Goal: Book appointment/travel/reservation

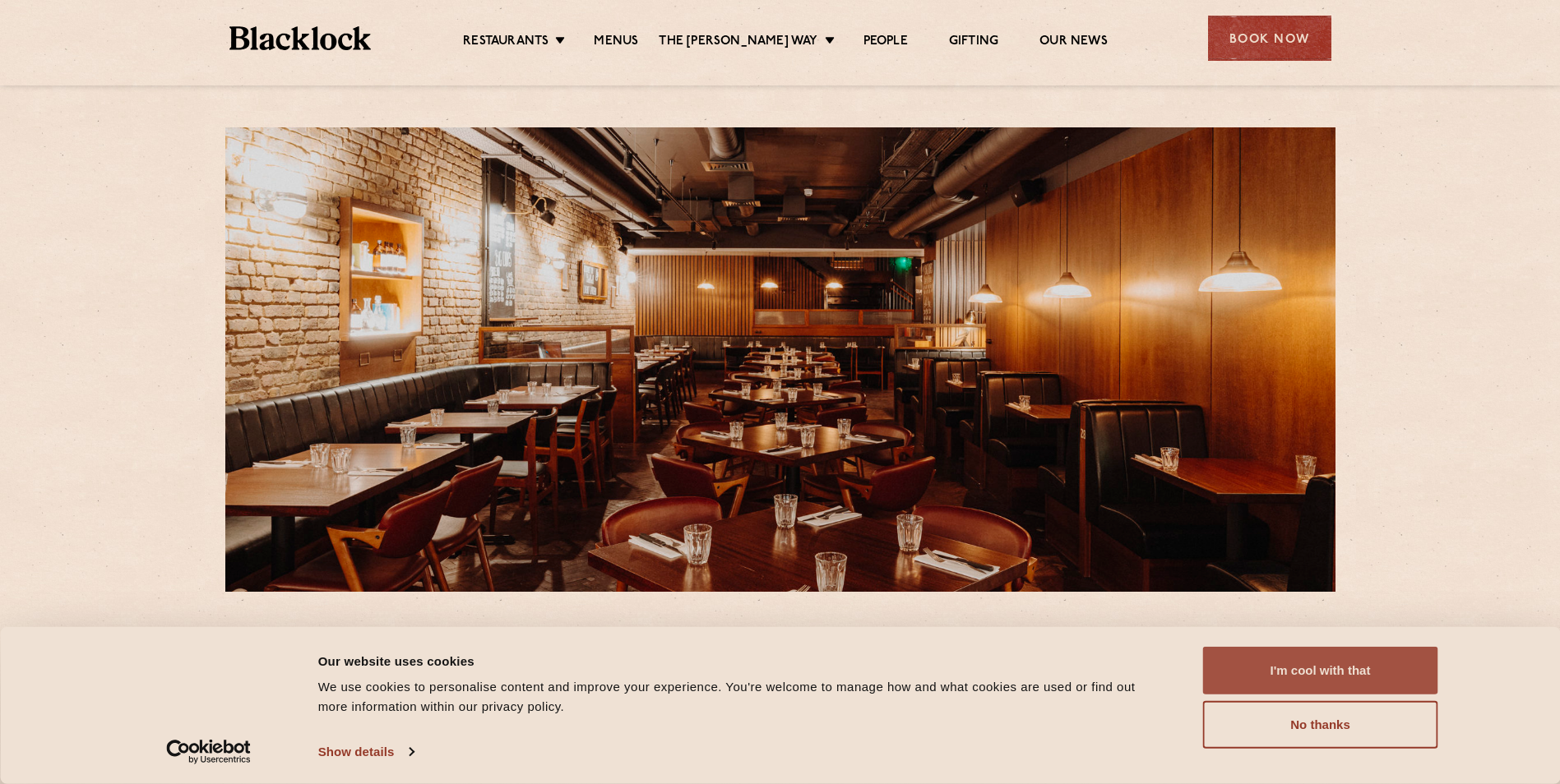
click at [1286, 671] on button "I'm cool with that" at bounding box center [1320, 670] width 235 height 48
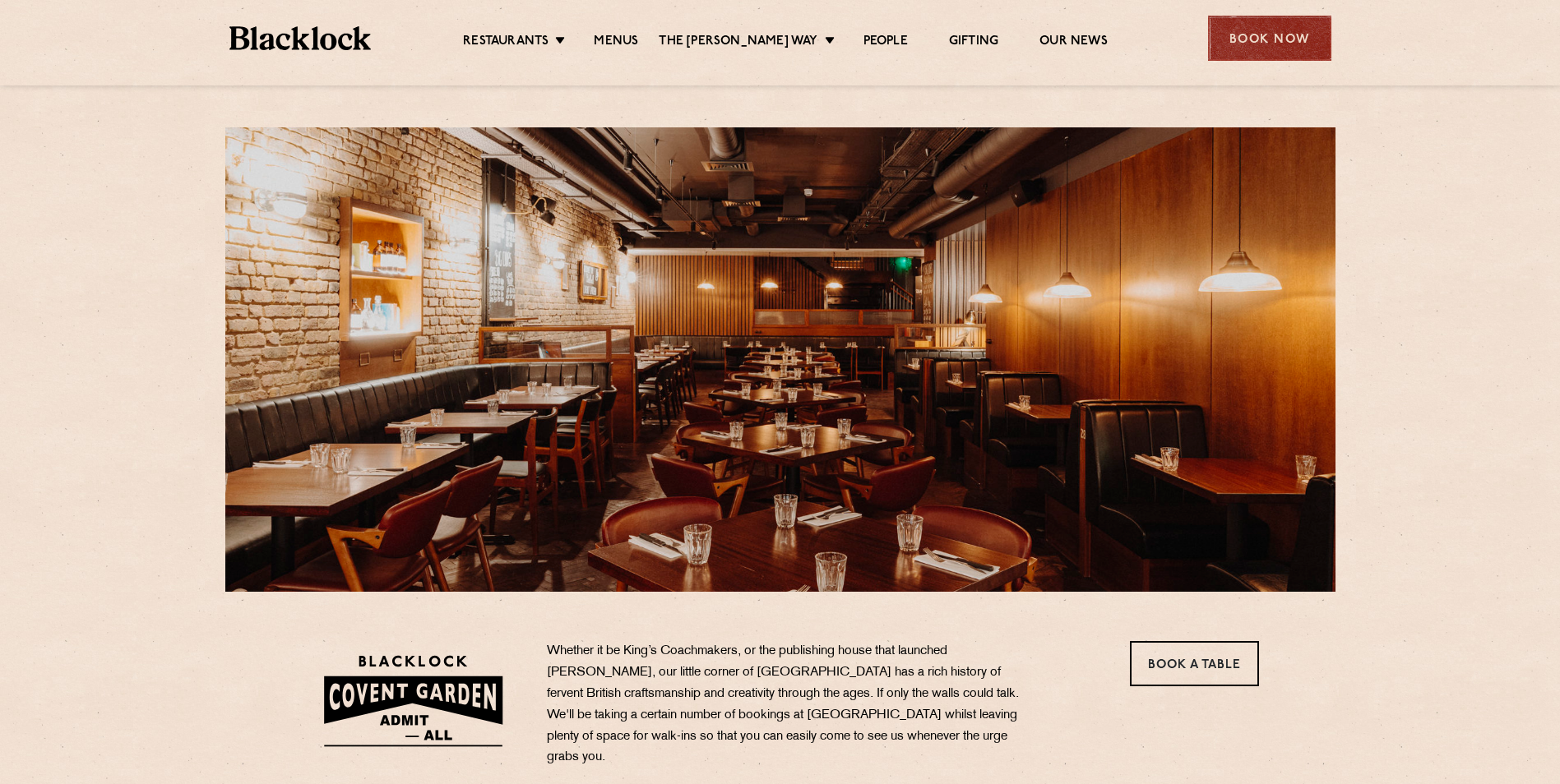
click at [1282, 47] on div "Book Now" at bounding box center [1270, 38] width 124 height 45
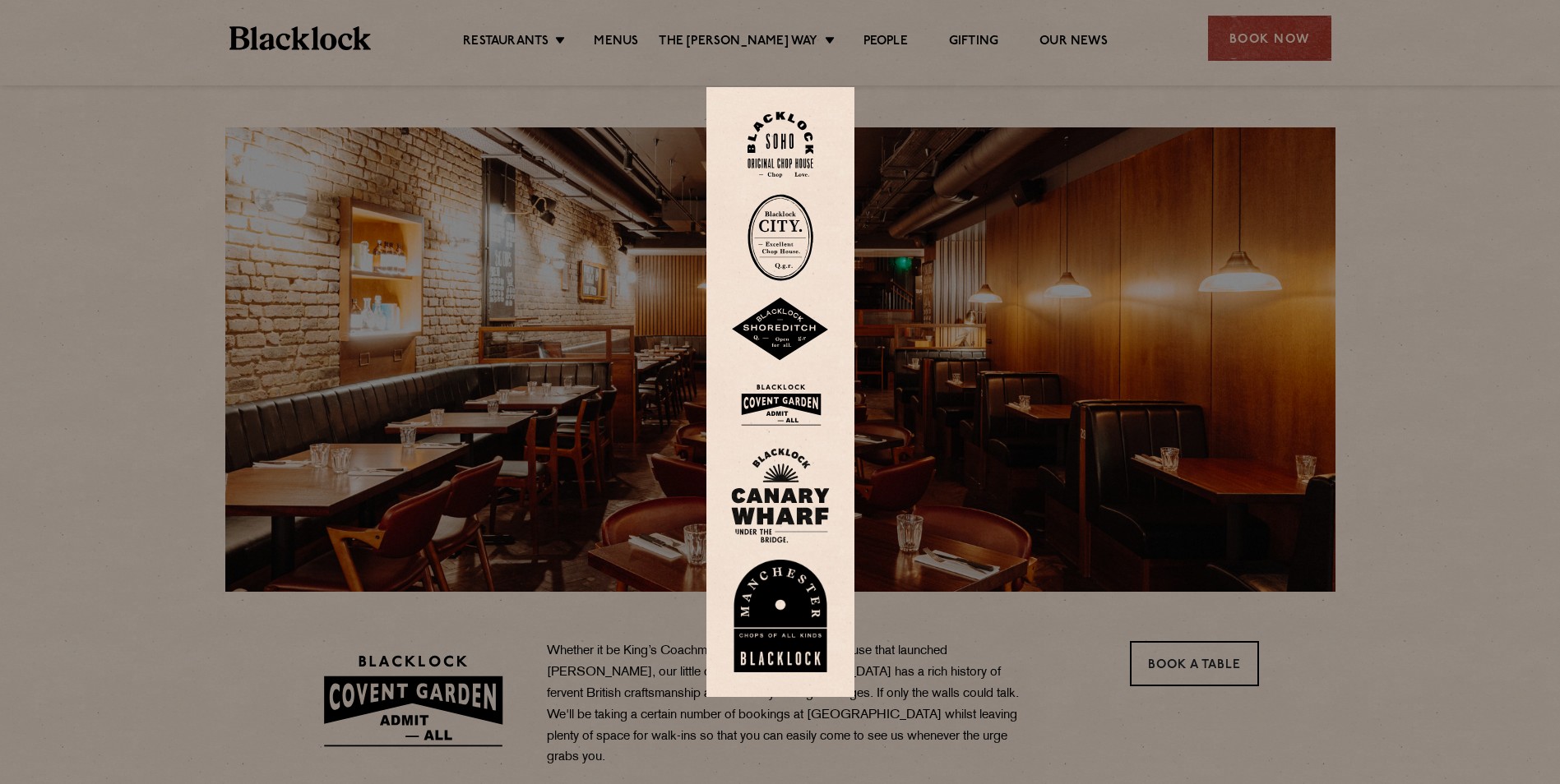
click at [794, 397] on img at bounding box center [780, 405] width 99 height 53
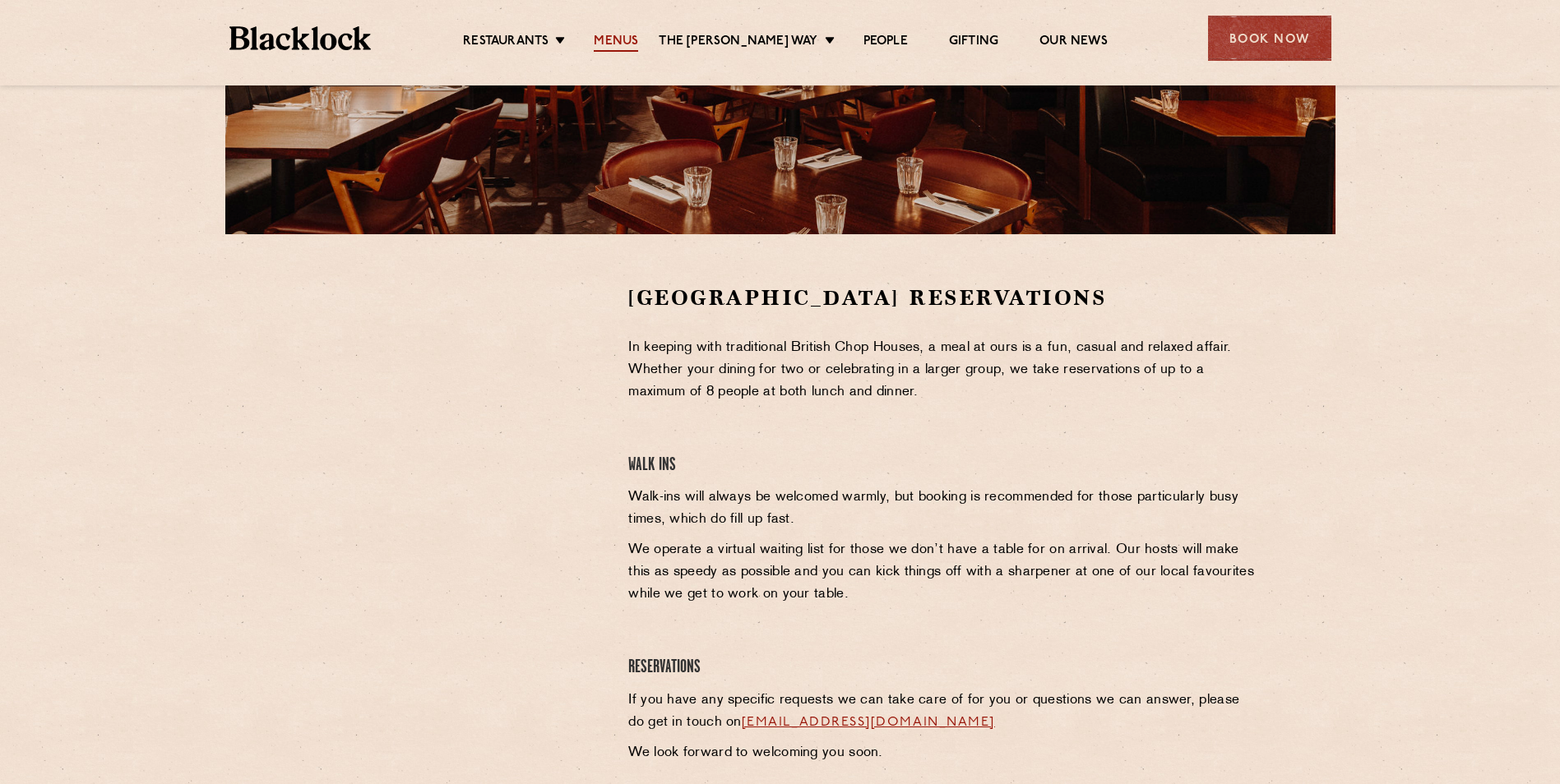
scroll to position [328, 0]
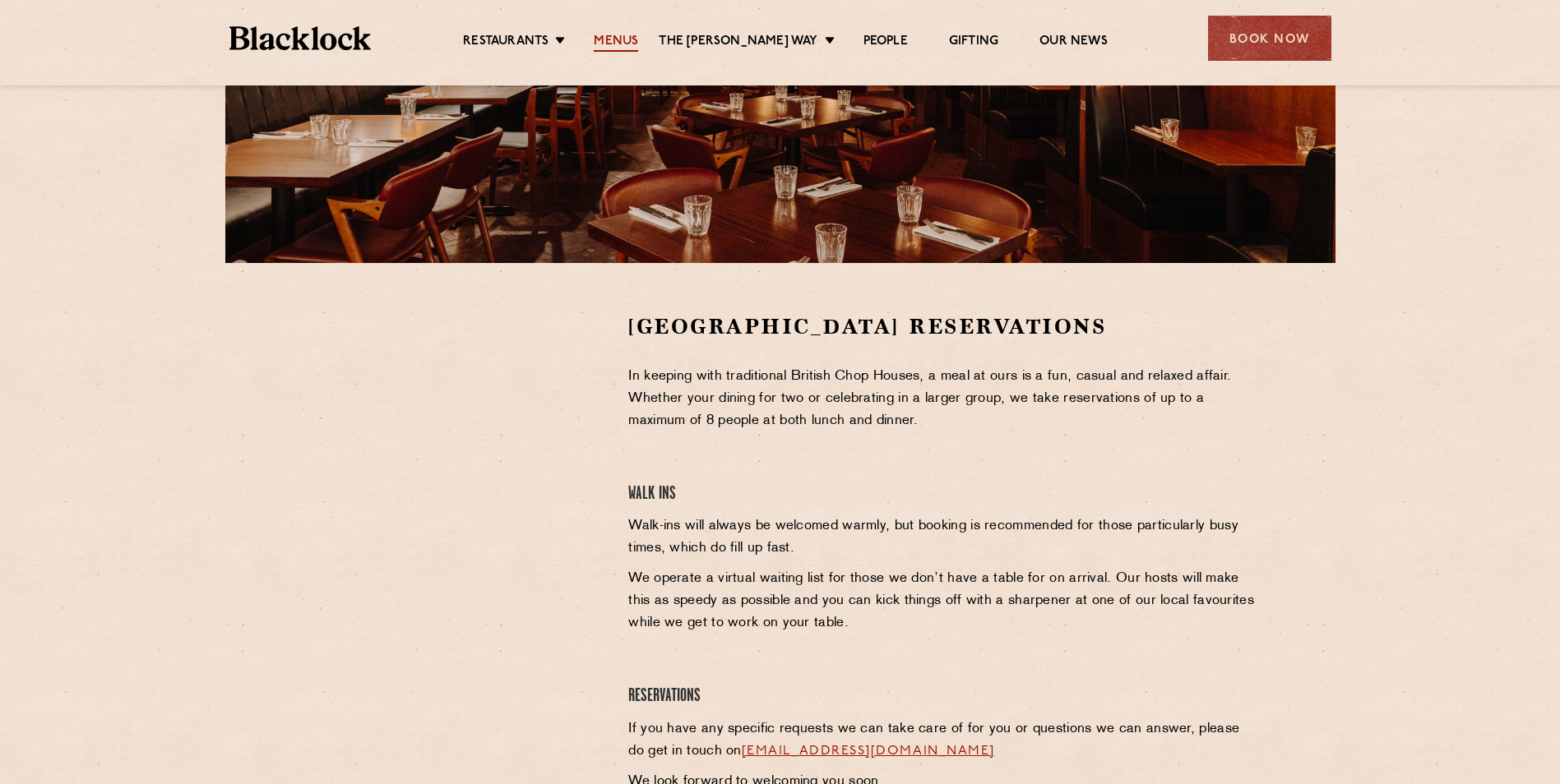
click at [627, 33] on link "Menus" at bounding box center [615, 43] width 44 height 18
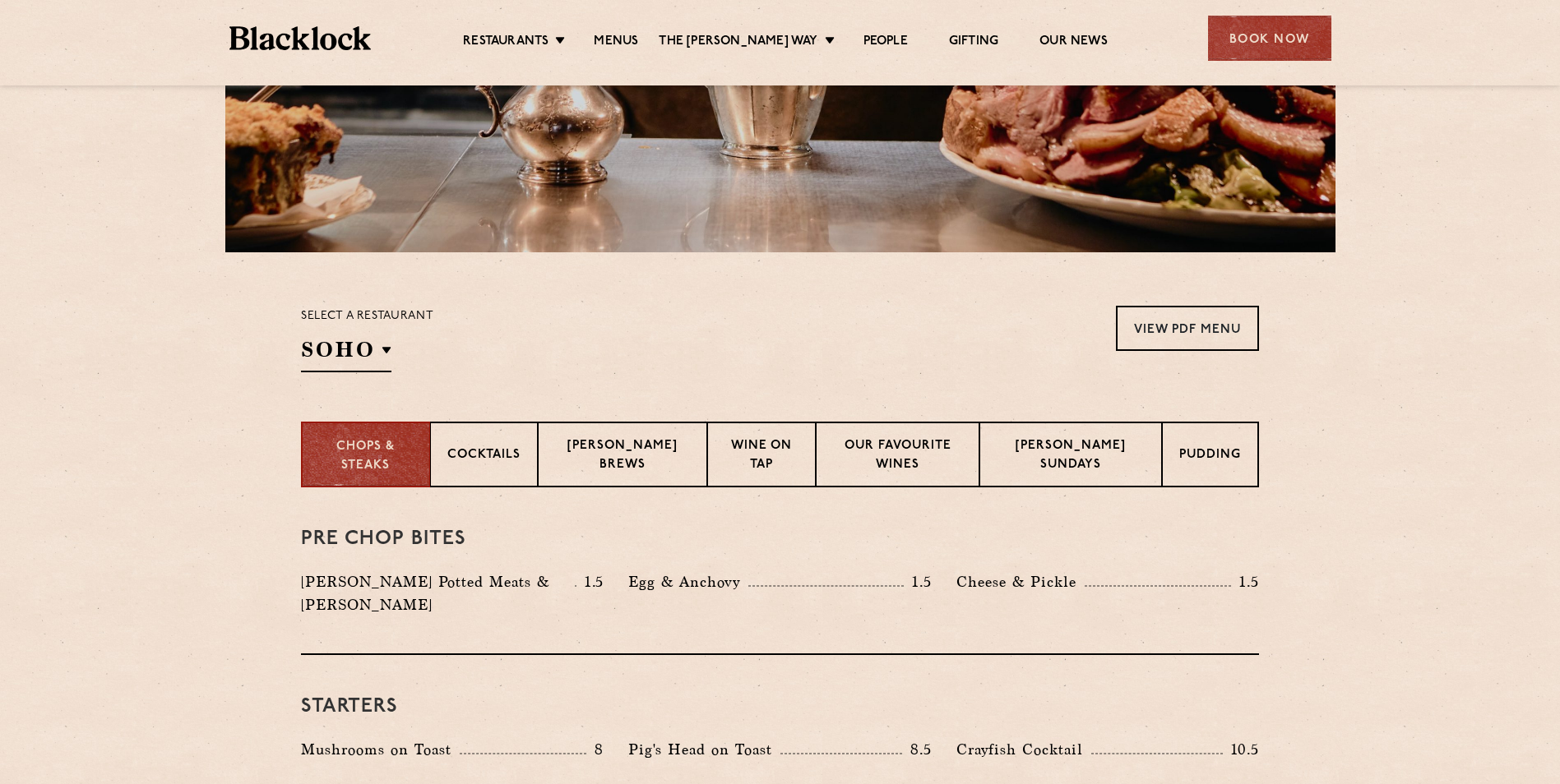
scroll to position [411, 0]
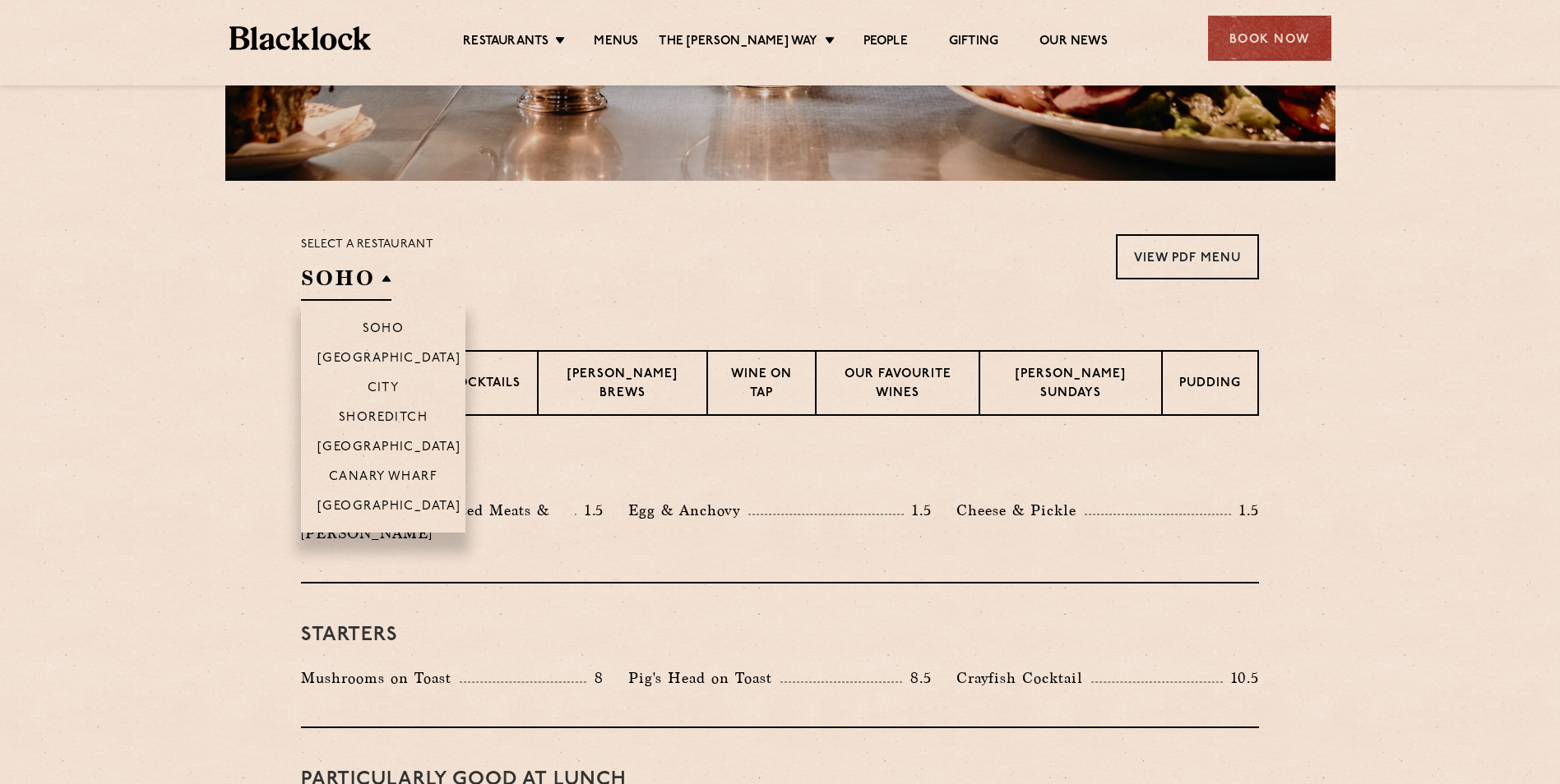
click at [356, 267] on h2 "SOHO" at bounding box center [346, 283] width 90 height 37
click at [405, 442] on p "[GEOGRAPHIC_DATA]" at bounding box center [390, 449] width 144 height 17
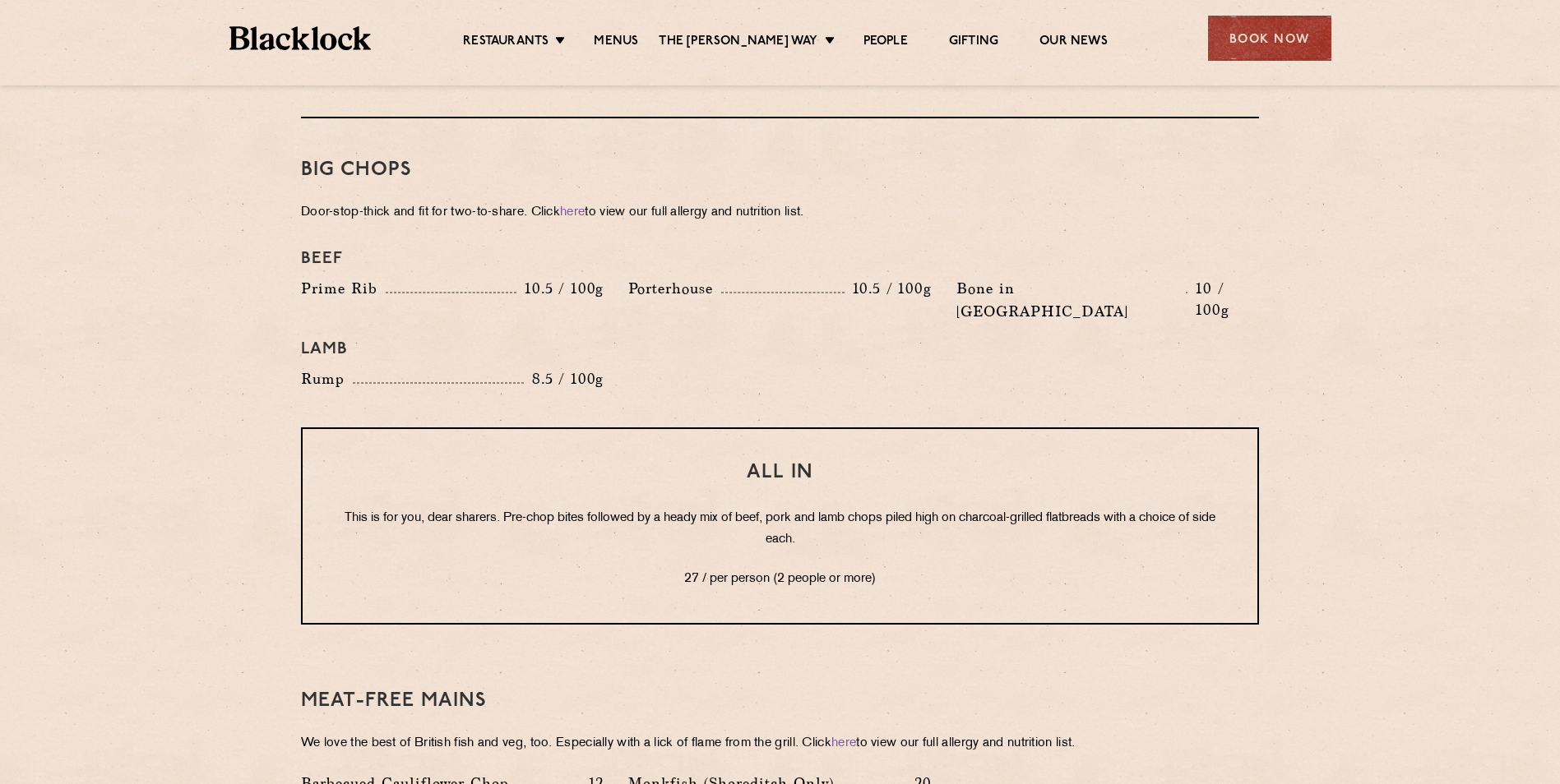
scroll to position [1727, 0]
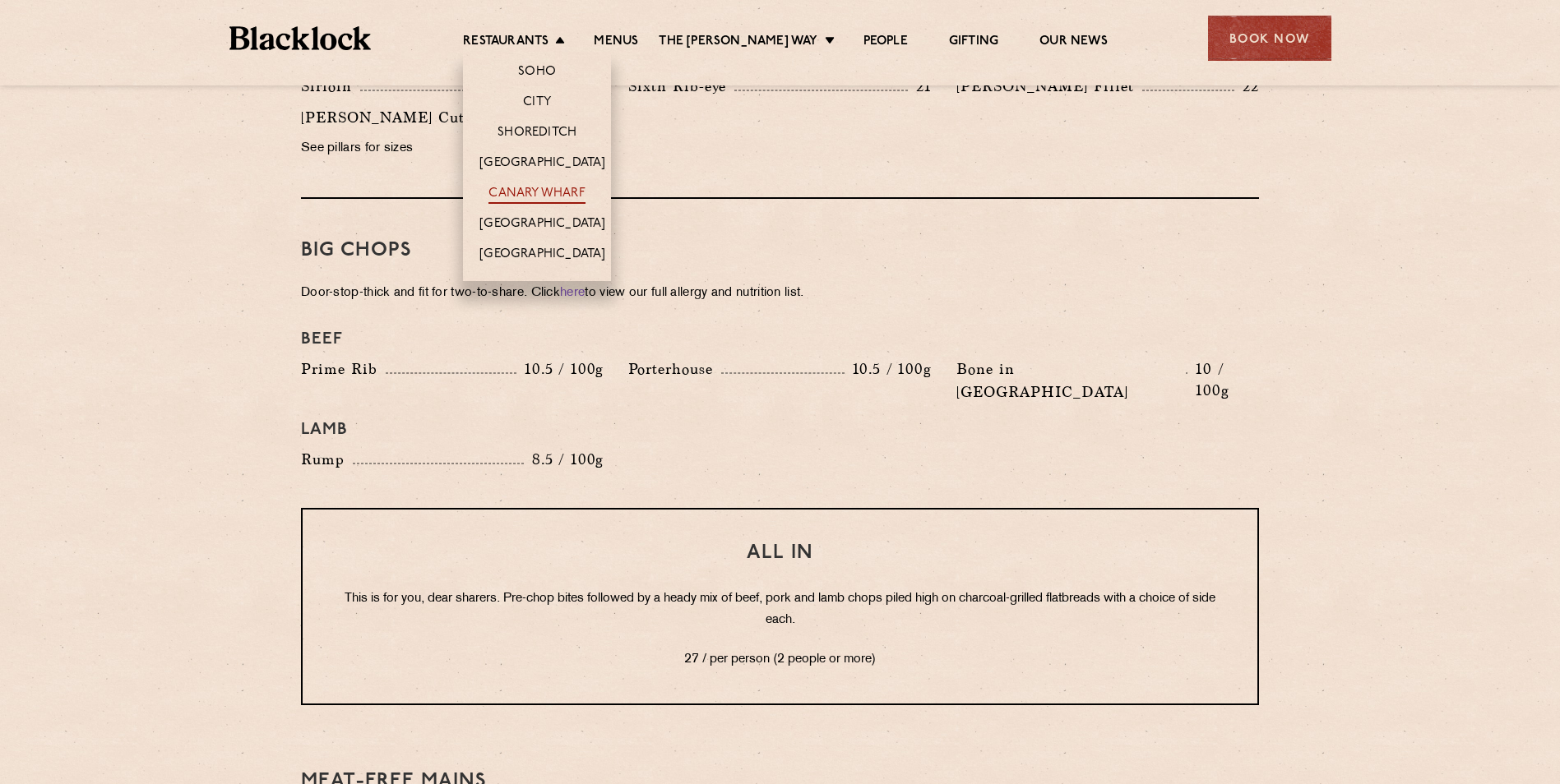
click at [535, 189] on link "Canary Wharf" at bounding box center [536, 195] width 96 height 18
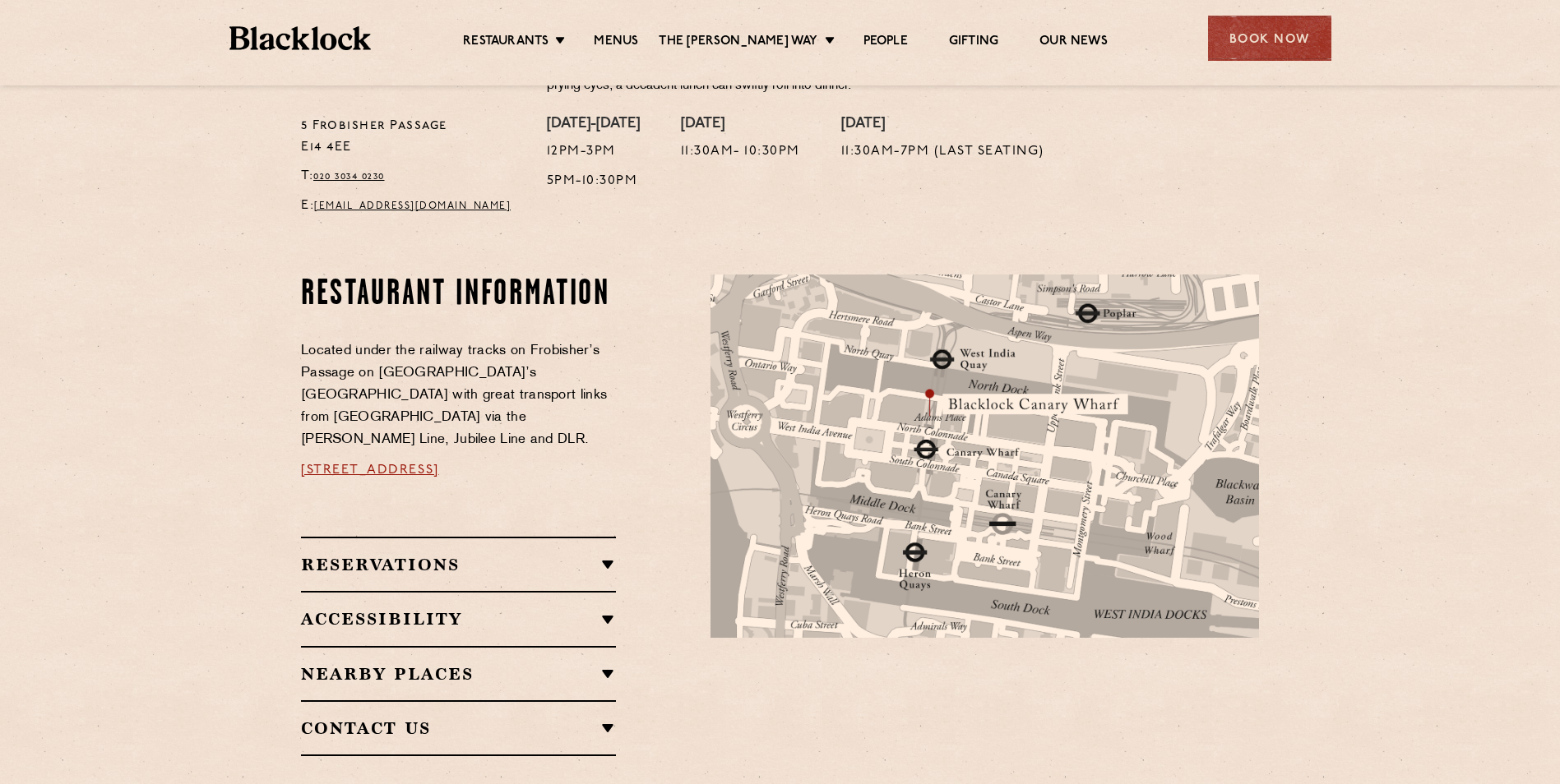
scroll to position [680, 0]
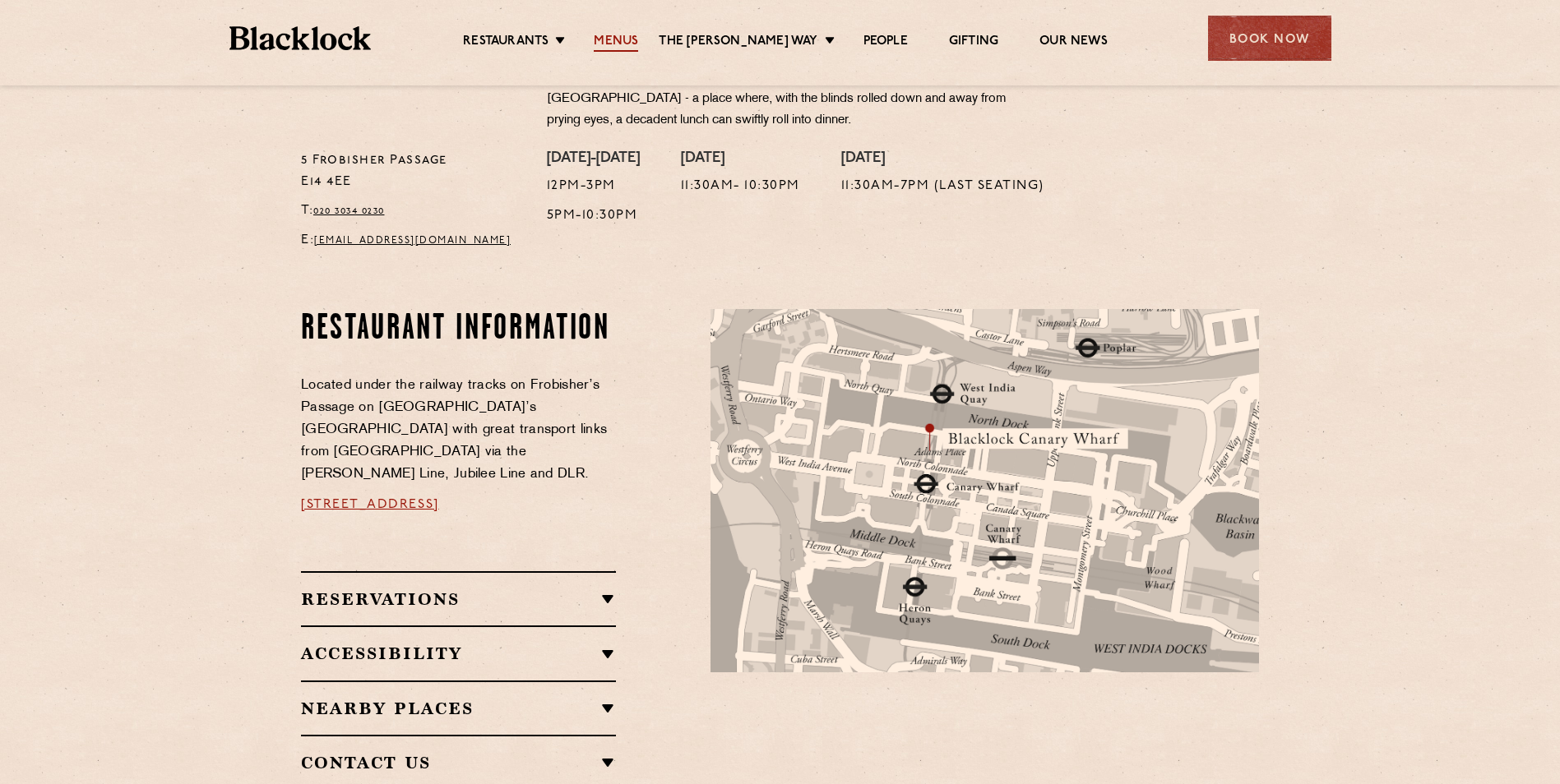
click at [636, 37] on link "Menus" at bounding box center [615, 43] width 44 height 18
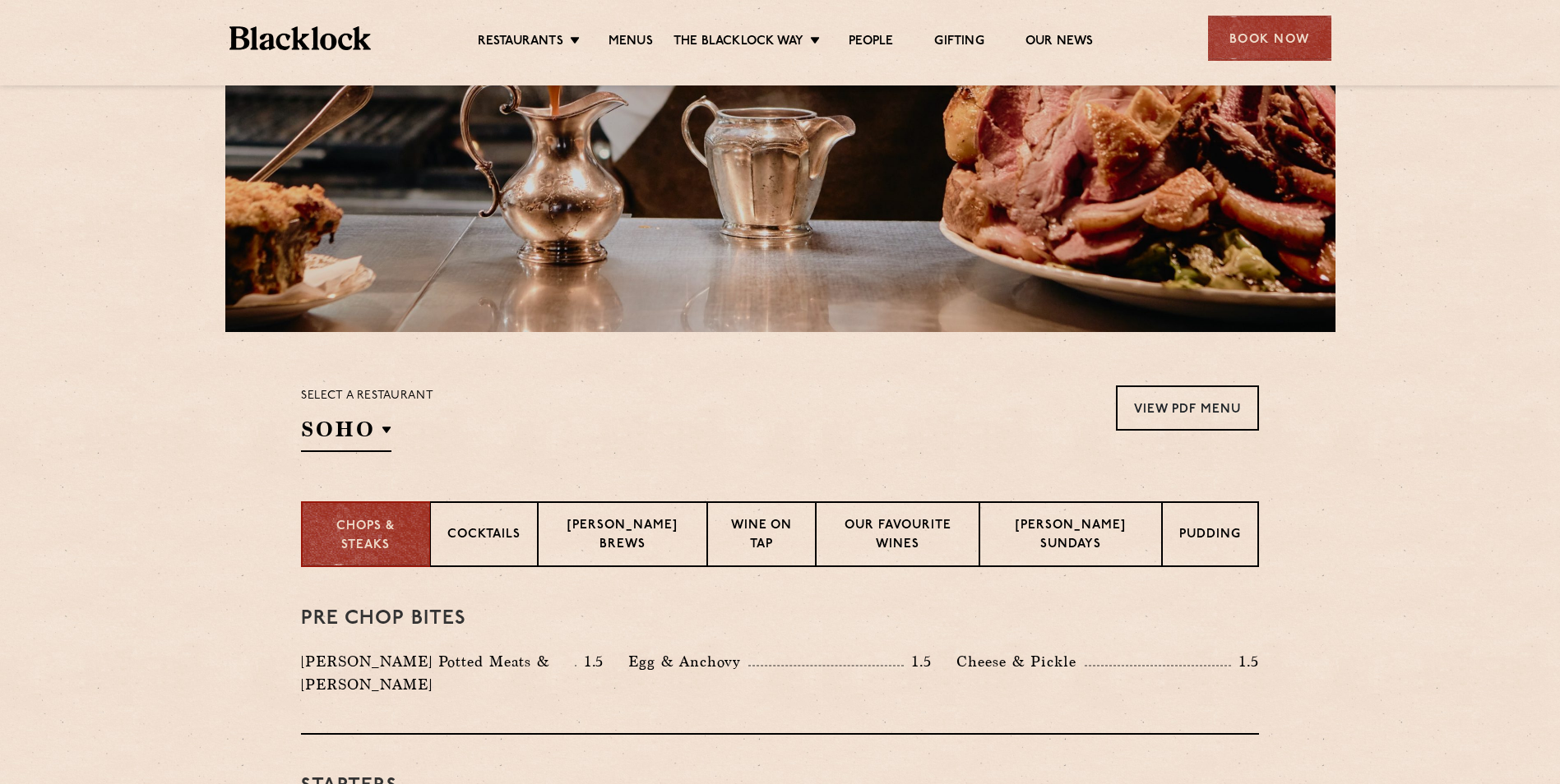
scroll to position [576, 0]
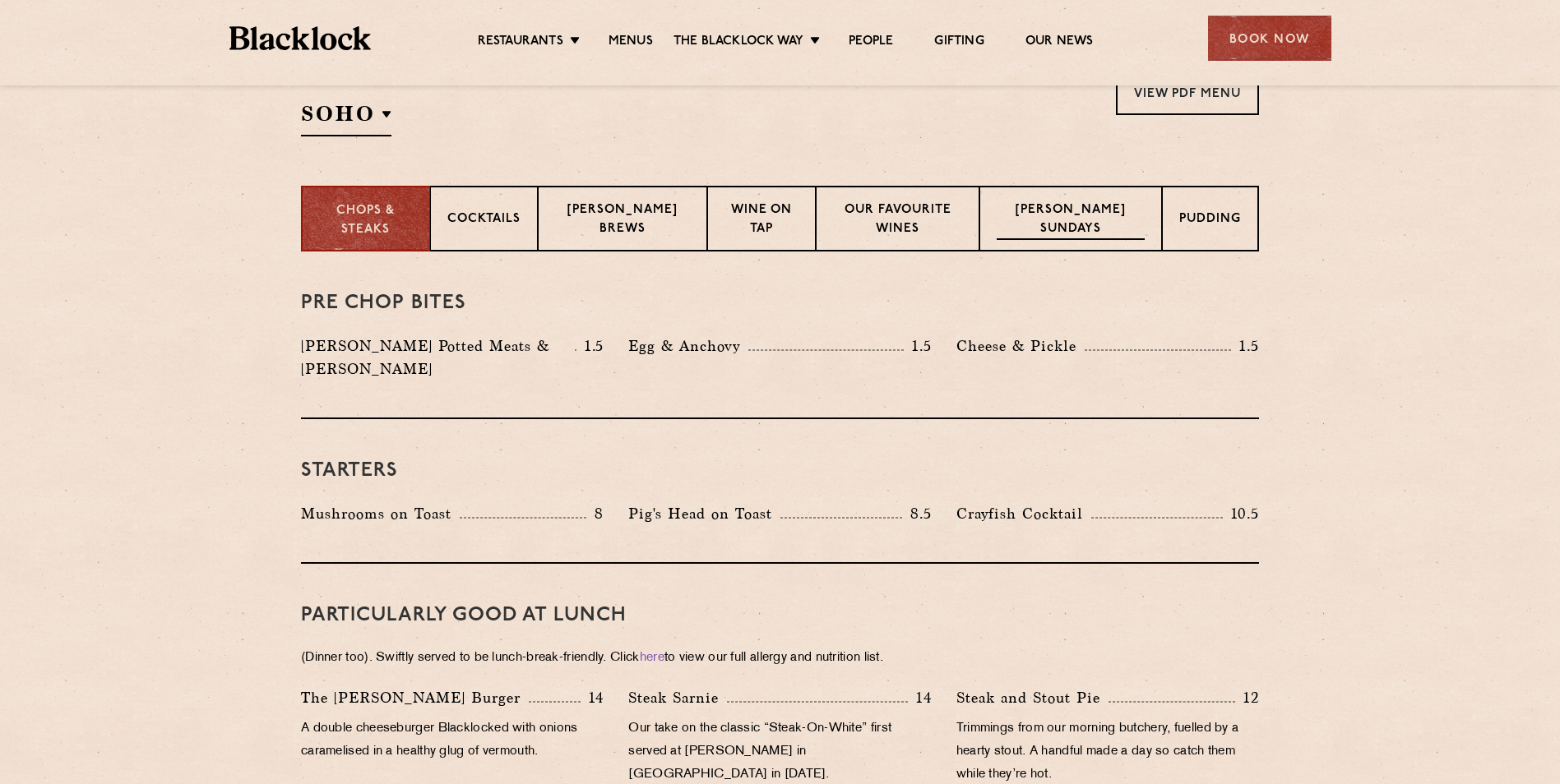
click at [1081, 216] on p "[PERSON_NAME] Sundays" at bounding box center [1070, 221] width 148 height 38
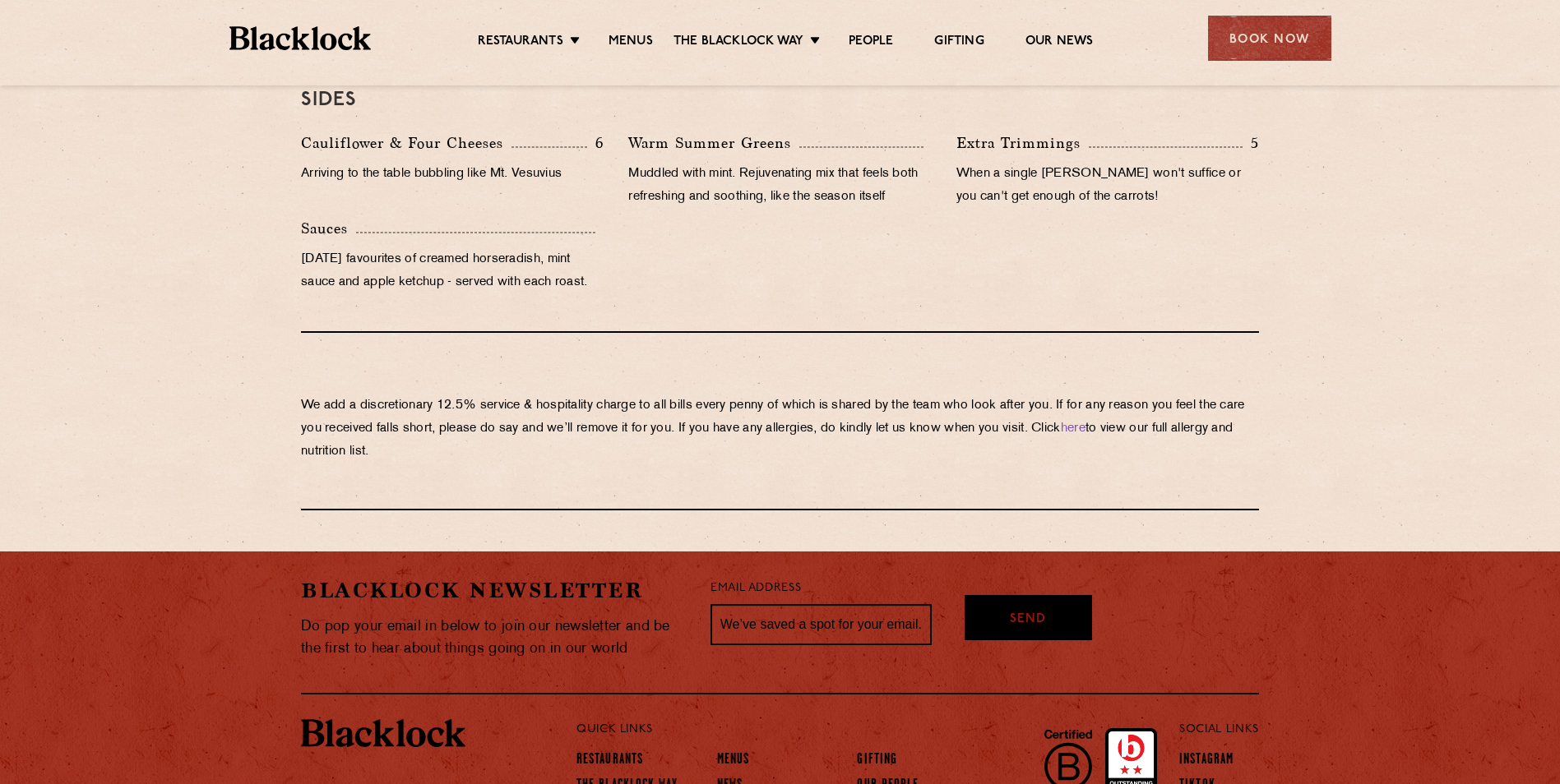
scroll to position [1778, 0]
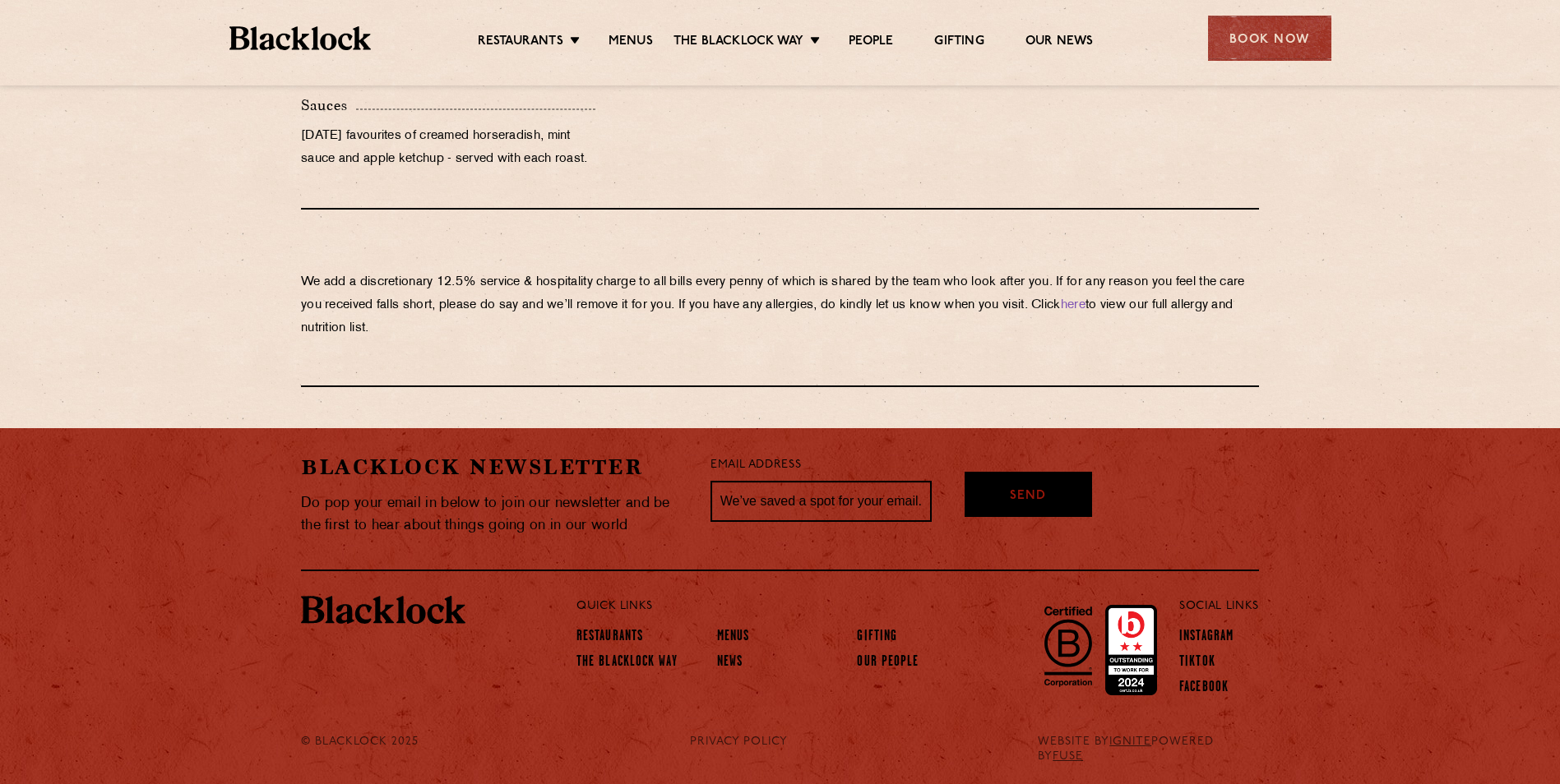
click at [339, 34] on img at bounding box center [300, 38] width 142 height 24
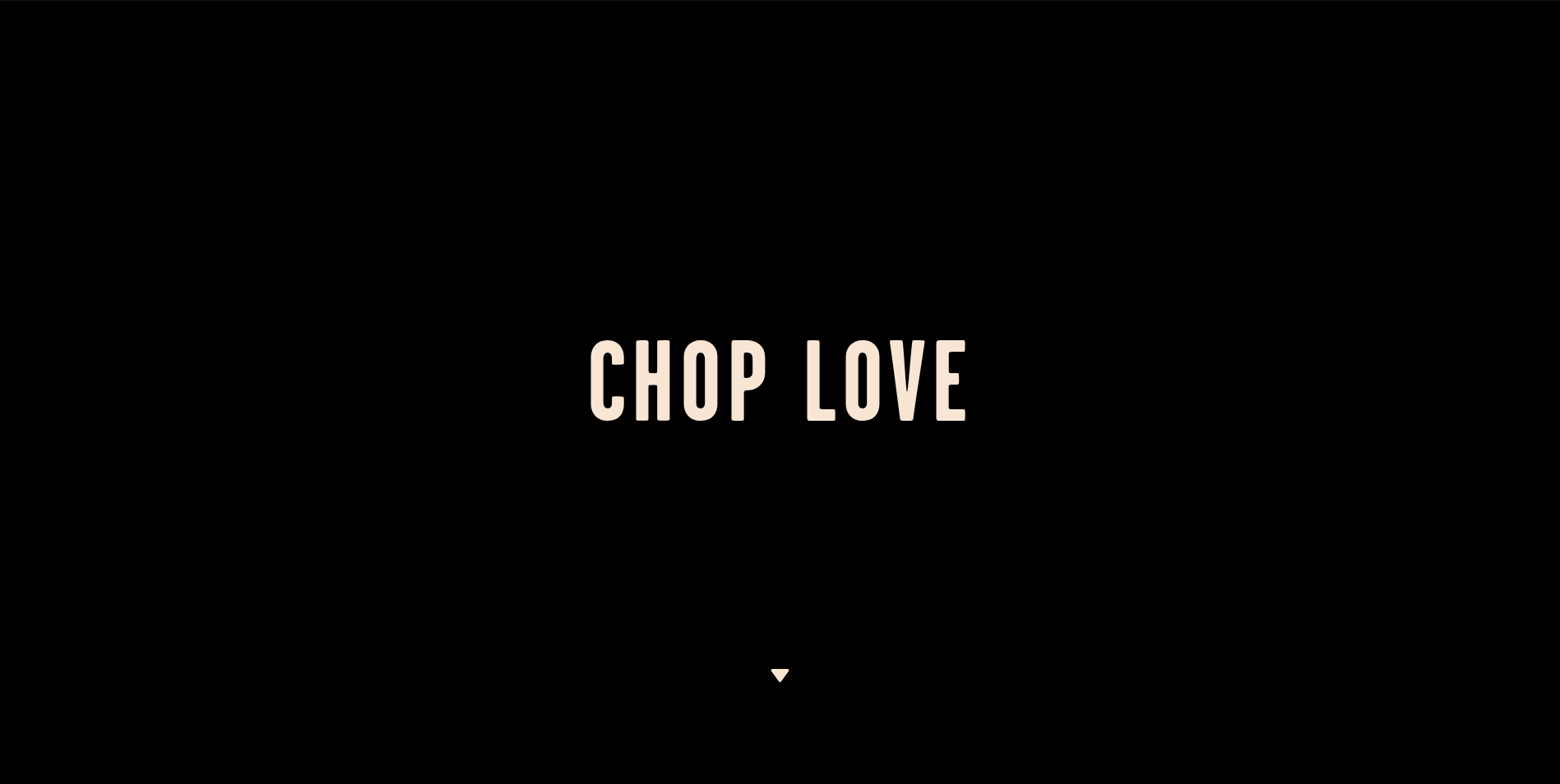
click at [773, 669] on img at bounding box center [780, 676] width 21 height 13
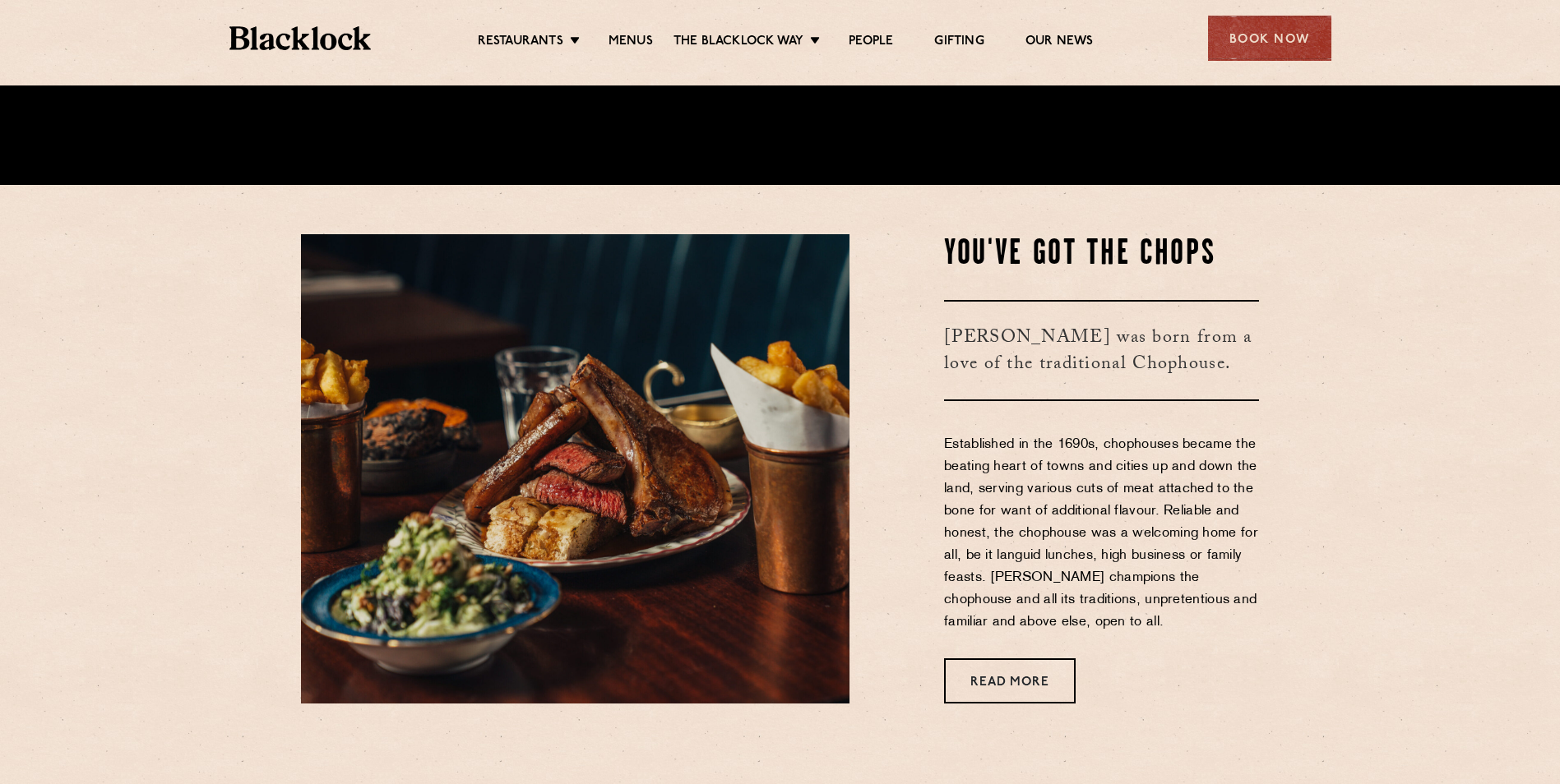
scroll to position [649, 0]
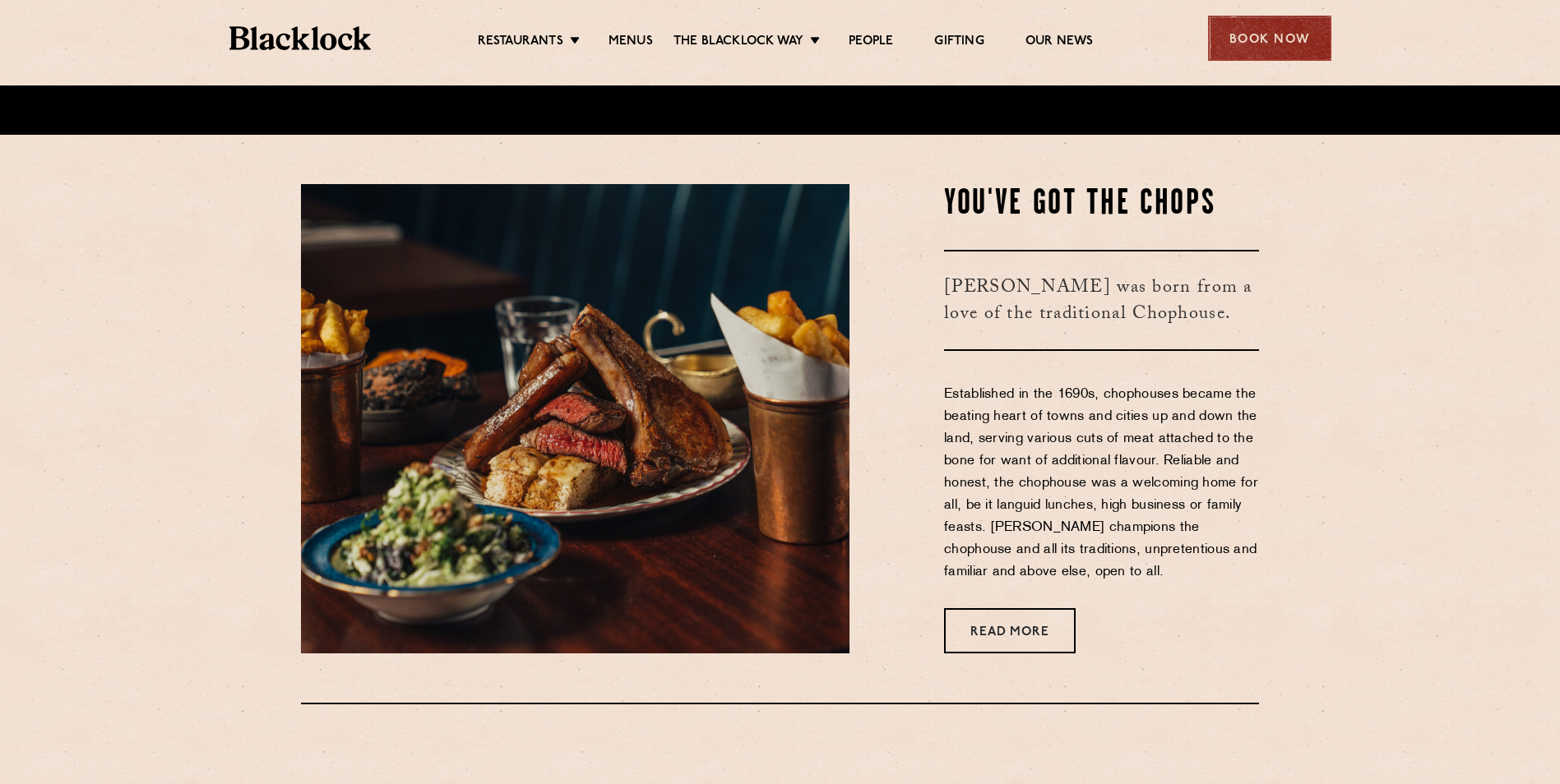
click at [1274, 43] on div "Book Now" at bounding box center [1270, 38] width 124 height 45
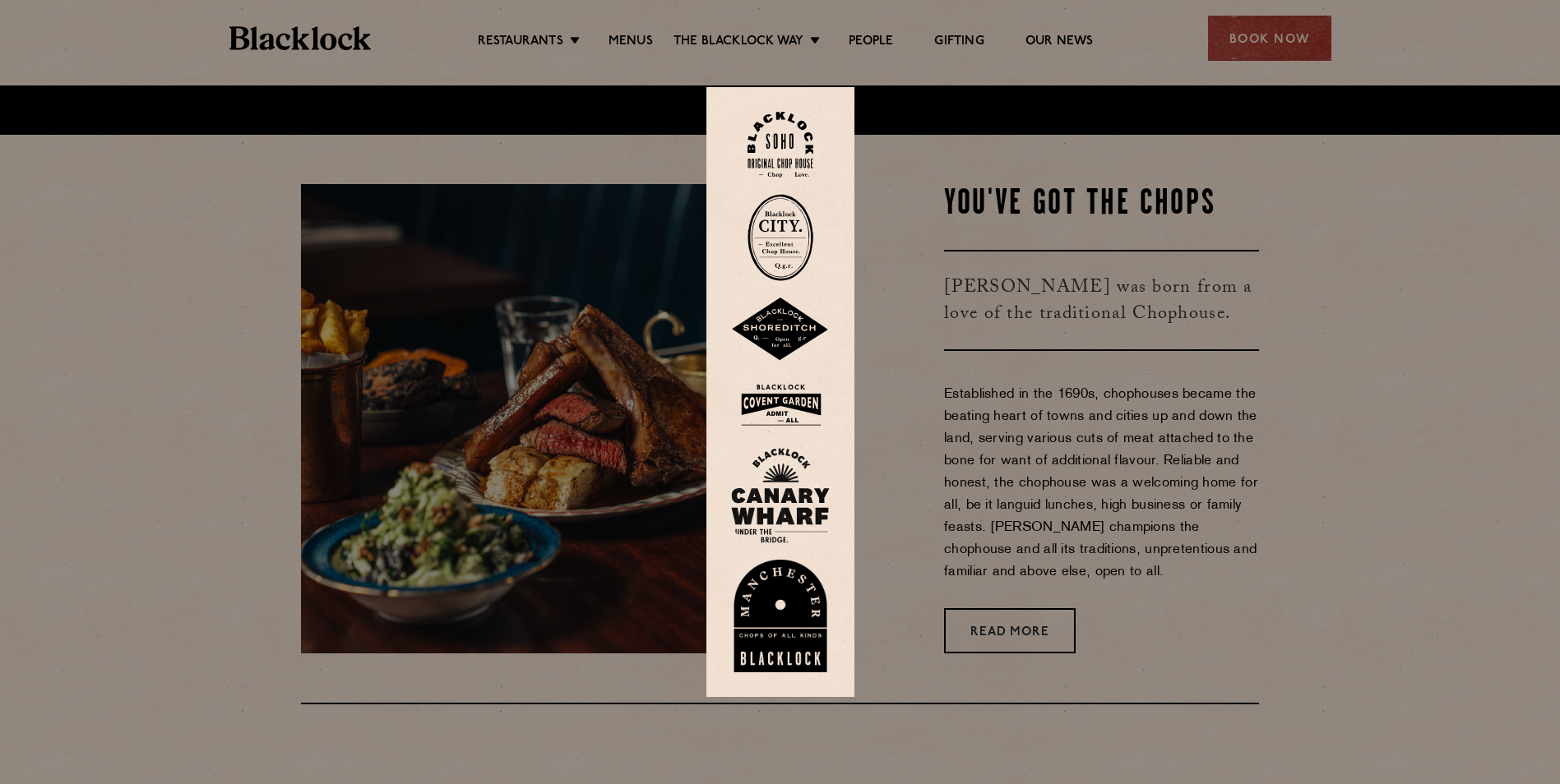
click at [781, 153] on img at bounding box center [780, 145] width 66 height 67
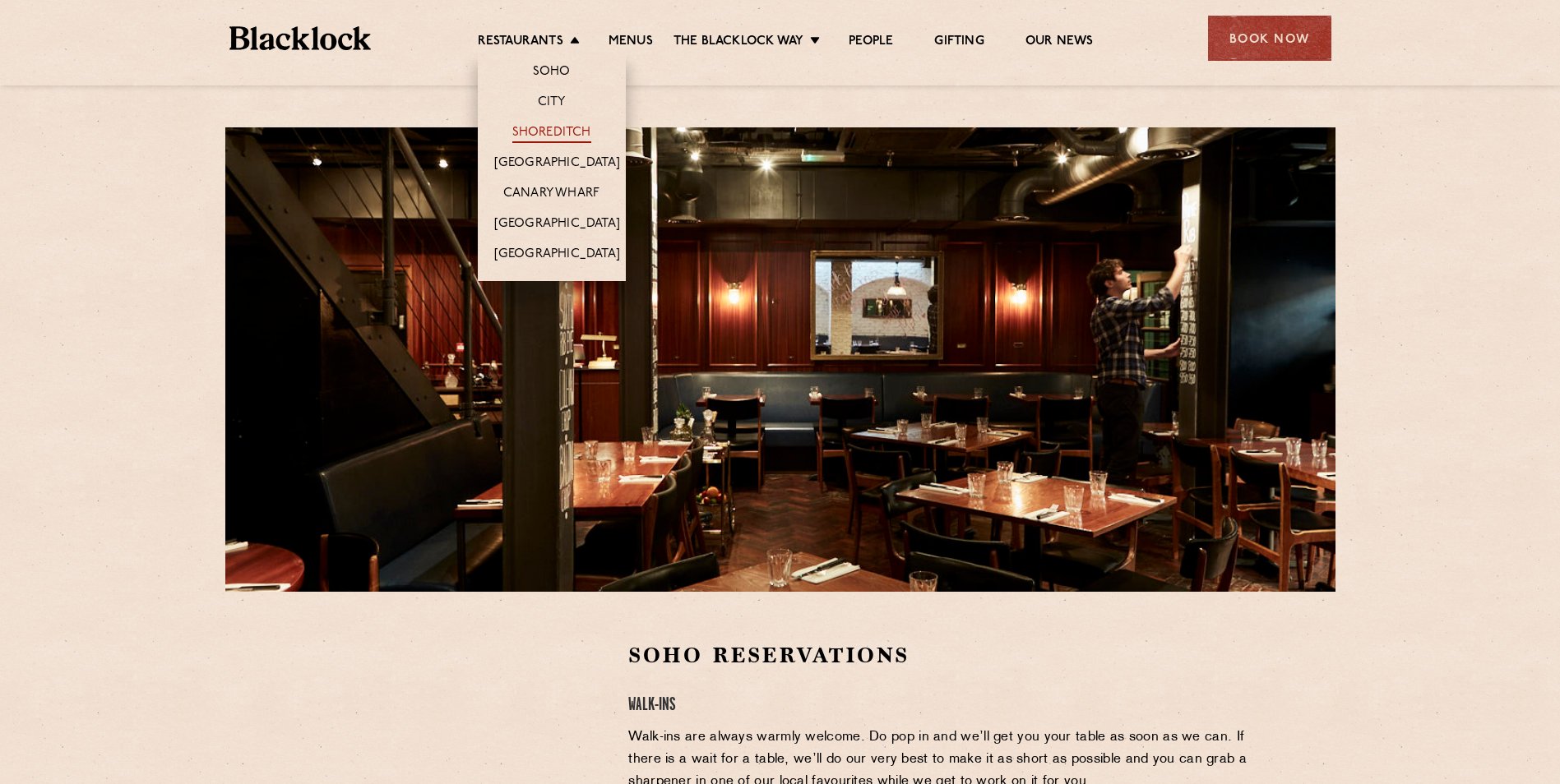
click at [561, 131] on link "Shoreditch" at bounding box center [552, 135] width 79 height 18
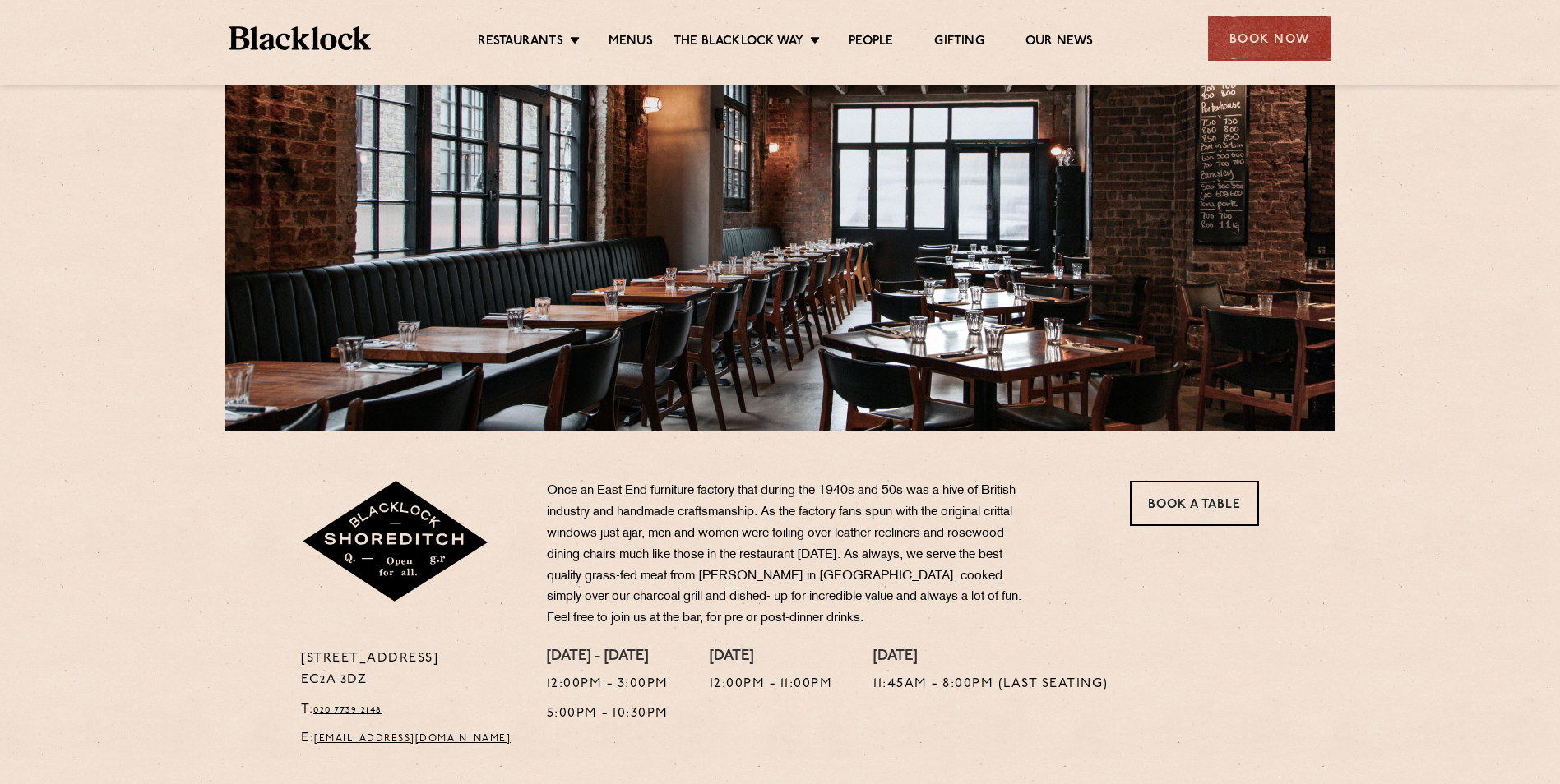
scroll to position [165, 0]
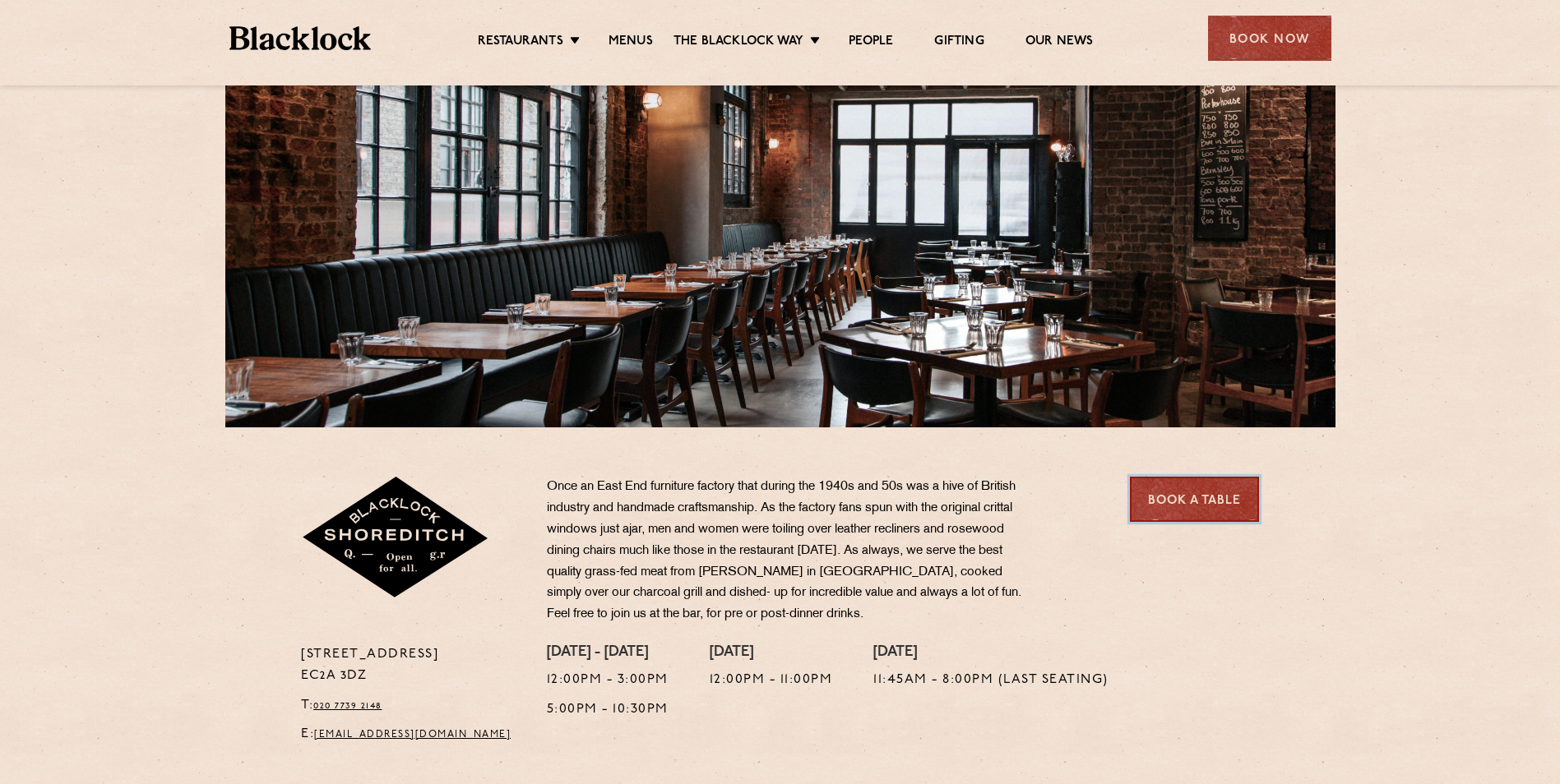
click at [1194, 477] on link "Book a Table" at bounding box center [1195, 500] width 129 height 45
